Goal: Transaction & Acquisition: Purchase product/service

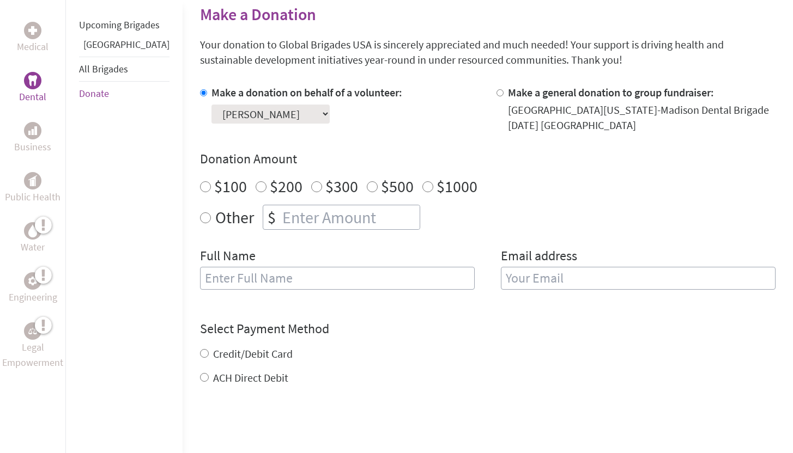
scroll to position [270, 0]
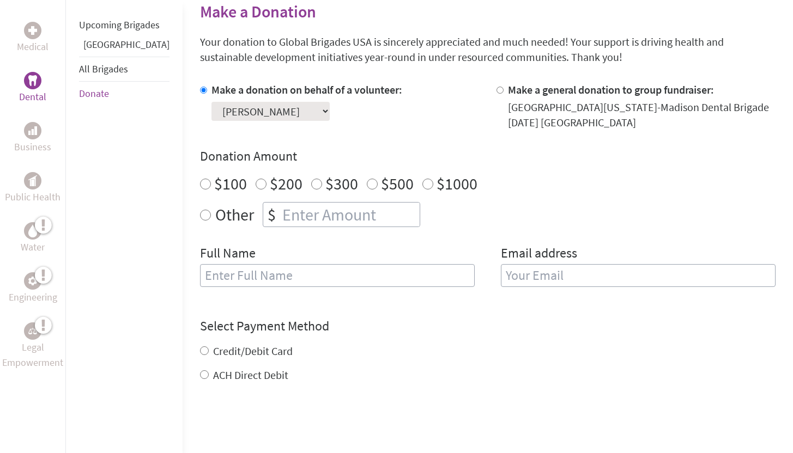
click at [200, 215] on input "Other" at bounding box center [205, 215] width 11 height 11
radio input "true"
click at [280, 215] on input "number" at bounding box center [350, 215] width 140 height 24
type input "255"
click at [460, 225] on div "Other $ 255" at bounding box center [487, 214] width 575 height 25
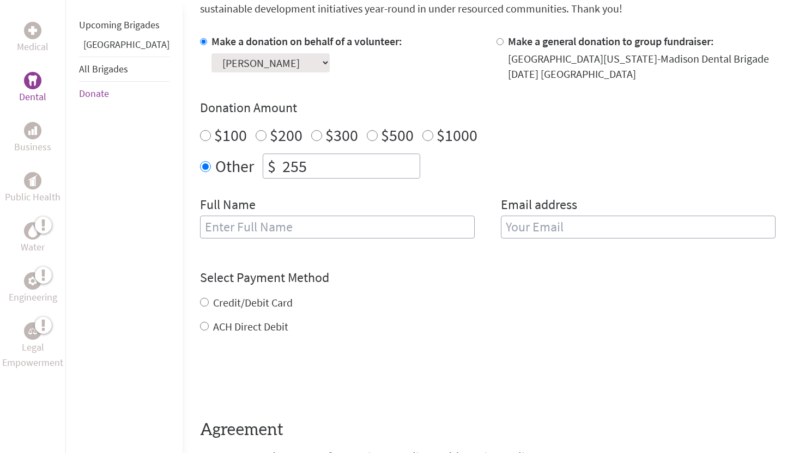
scroll to position [320, 0]
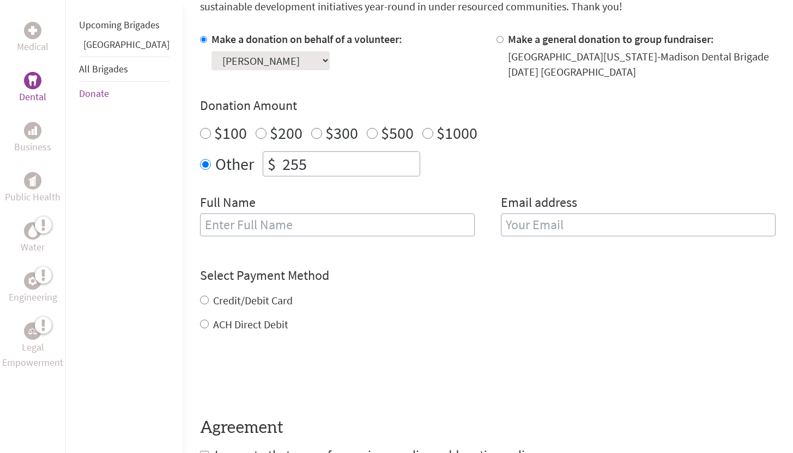
click at [248, 231] on input "text" at bounding box center [337, 225] width 275 height 23
click at [525, 225] on input "email" at bounding box center [638, 225] width 275 height 23
click at [358, 223] on input "[PERSON_NAME]" at bounding box center [337, 225] width 275 height 23
type input "[PERSON_NAME]"
click at [534, 225] on input "email" at bounding box center [638, 225] width 275 height 23
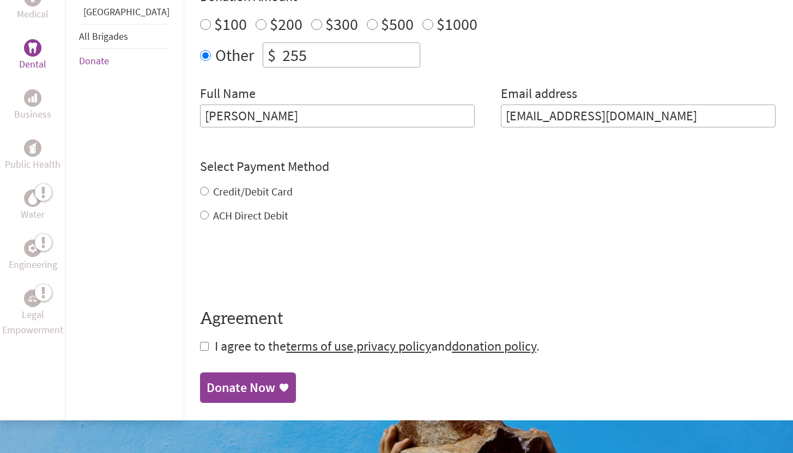
scroll to position [442, 0]
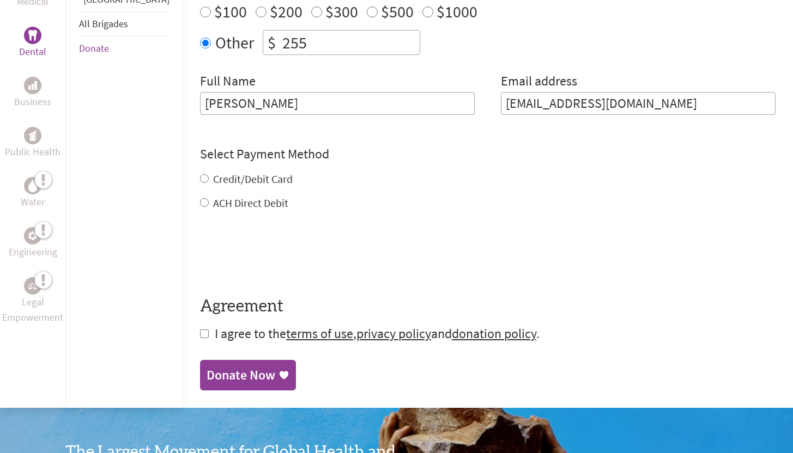
type input "[EMAIL_ADDRESS][DOMAIN_NAME]"
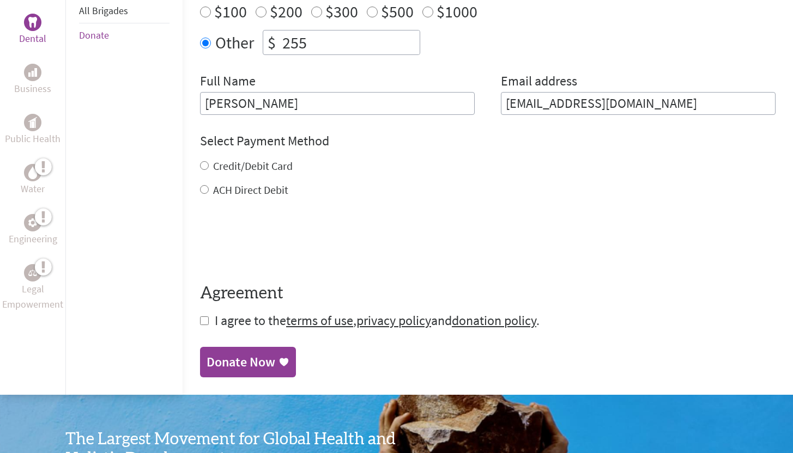
click at [200, 178] on div "Credit/Debit Card ACH Direct Debit" at bounding box center [487, 178] width 575 height 39
click at [200, 167] on input "Credit/Debit Card" at bounding box center [204, 165] width 9 height 9
radio input "true"
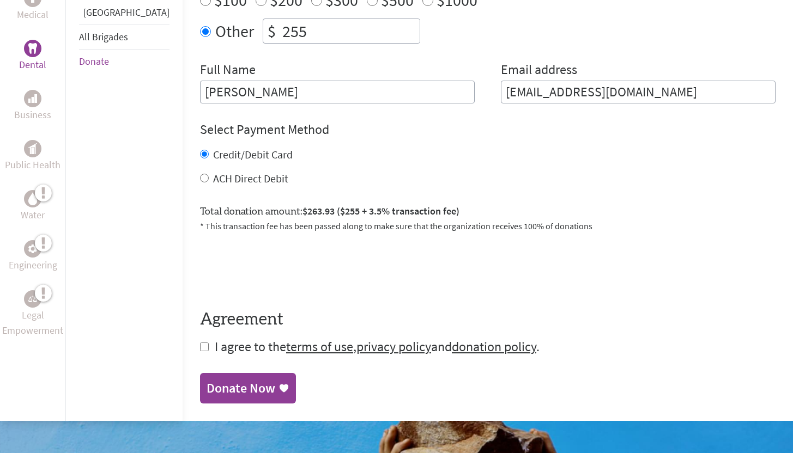
scroll to position [455, 0]
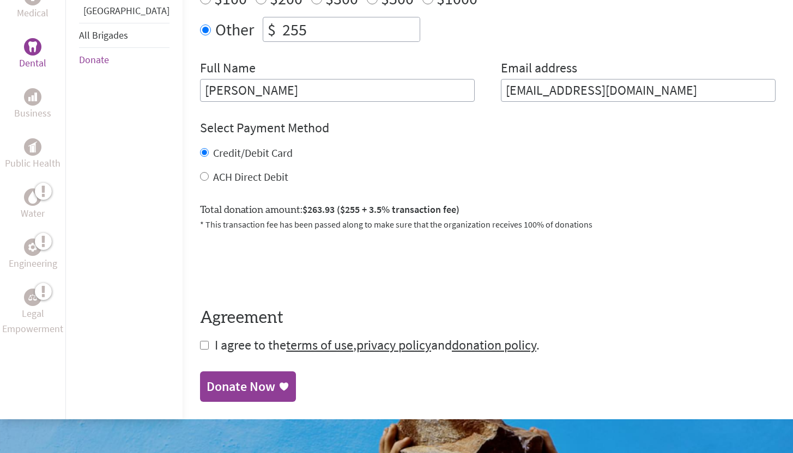
click at [200, 150] on input "Credit/Debit Card" at bounding box center [204, 152] width 9 height 9
click at [200, 174] on input "ACH Direct Debit" at bounding box center [204, 176] width 9 height 9
radio input "true"
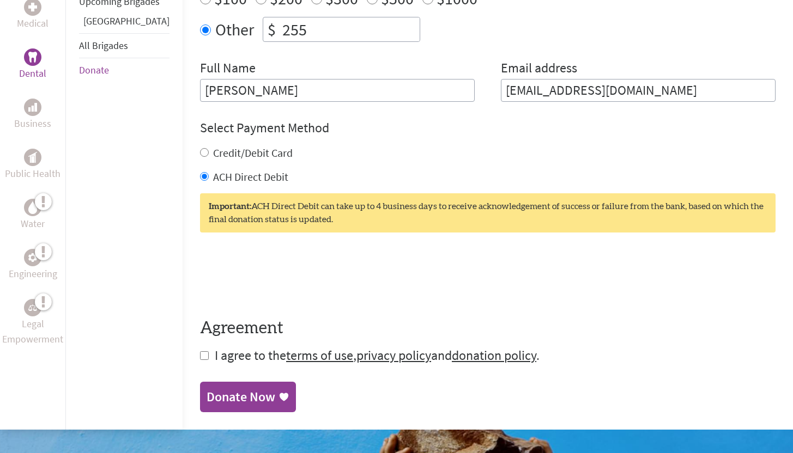
click at [200, 152] on input "Credit/Debit Card" at bounding box center [204, 152] width 9 height 9
radio input "true"
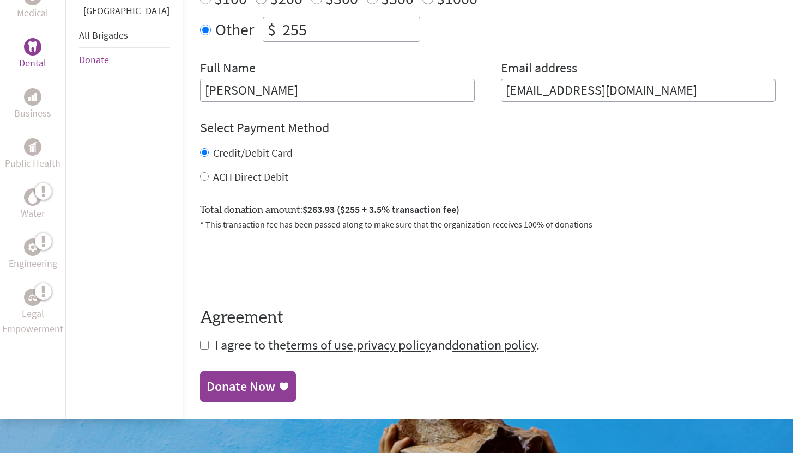
scroll to position [482, 0]
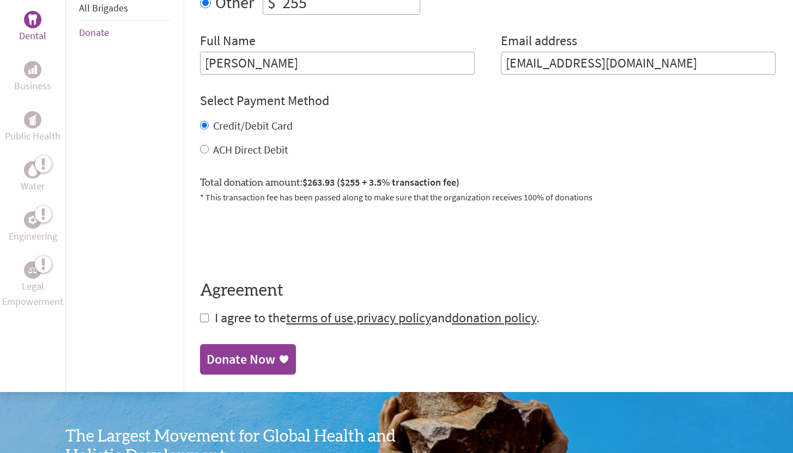
click at [200, 316] on input "checkbox" at bounding box center [204, 318] width 9 height 9
checkbox input "true"
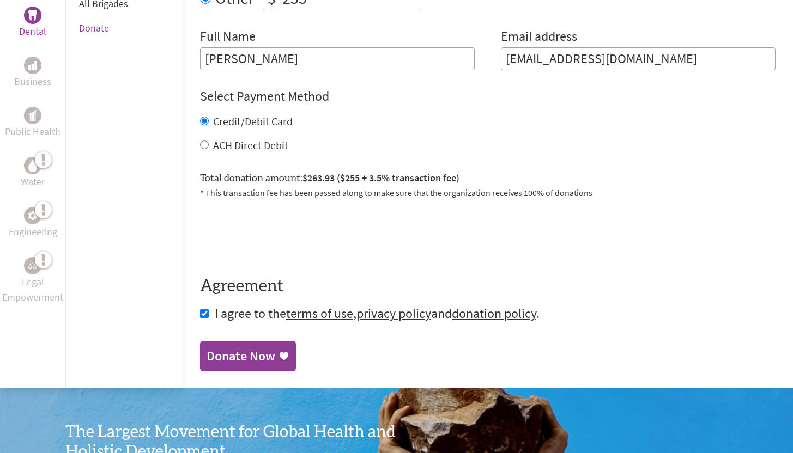
scroll to position [530, 0]
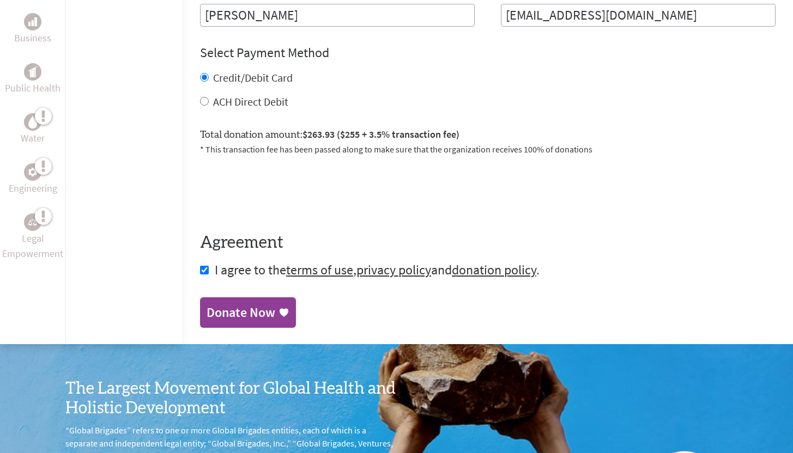
click at [207, 314] on div "Donate Now" at bounding box center [241, 312] width 69 height 17
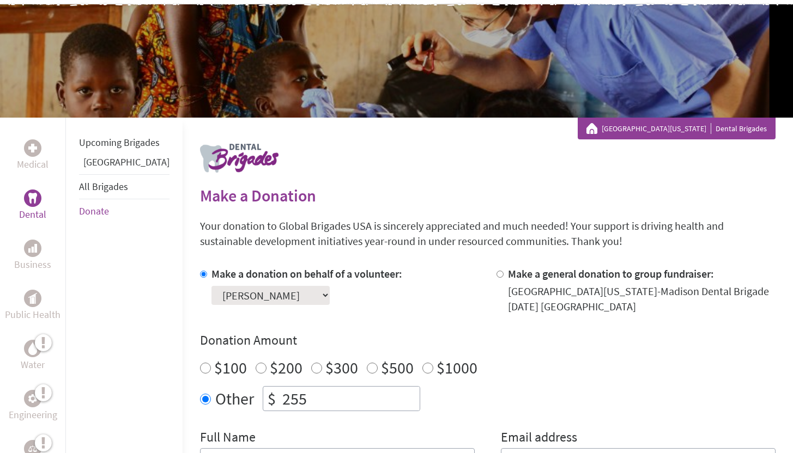
scroll to position [158, 0]
